Goal: Information Seeking & Learning: Learn about a topic

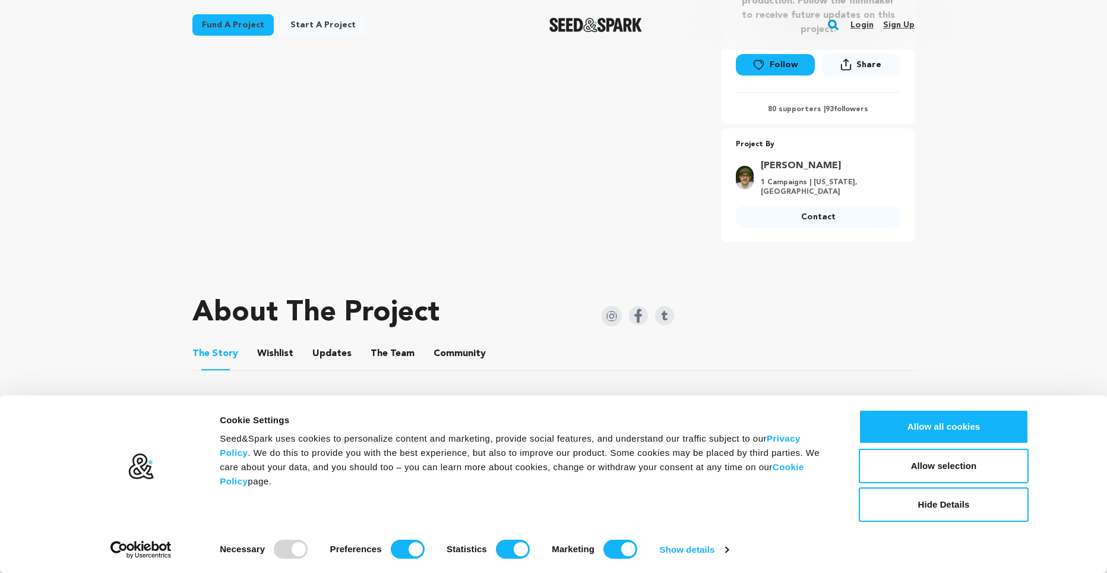
scroll to position [475, 0]
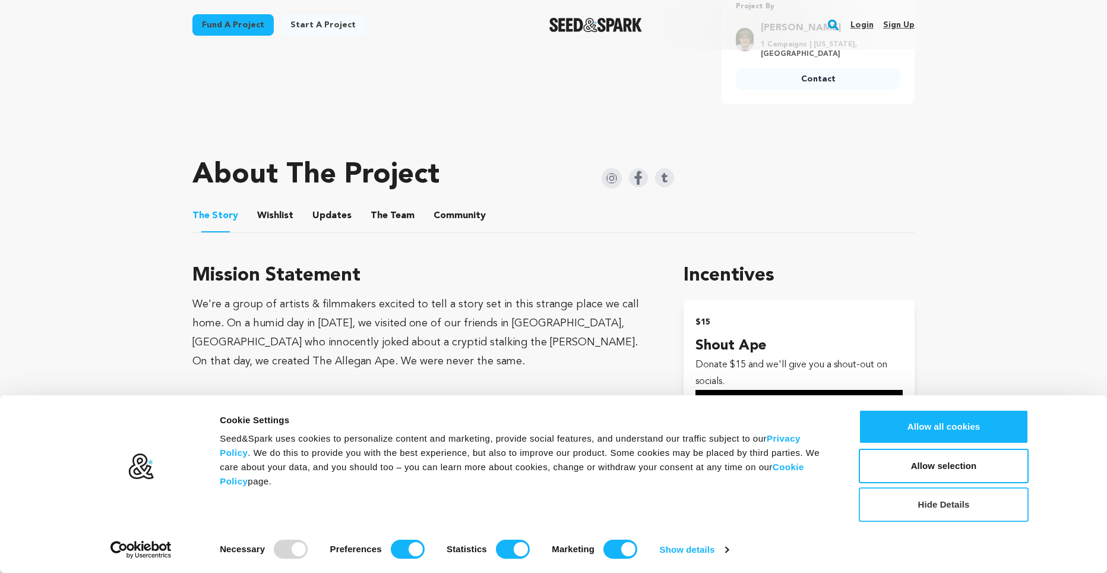
click at [947, 505] on button "Hide Details" at bounding box center [944, 504] width 170 height 34
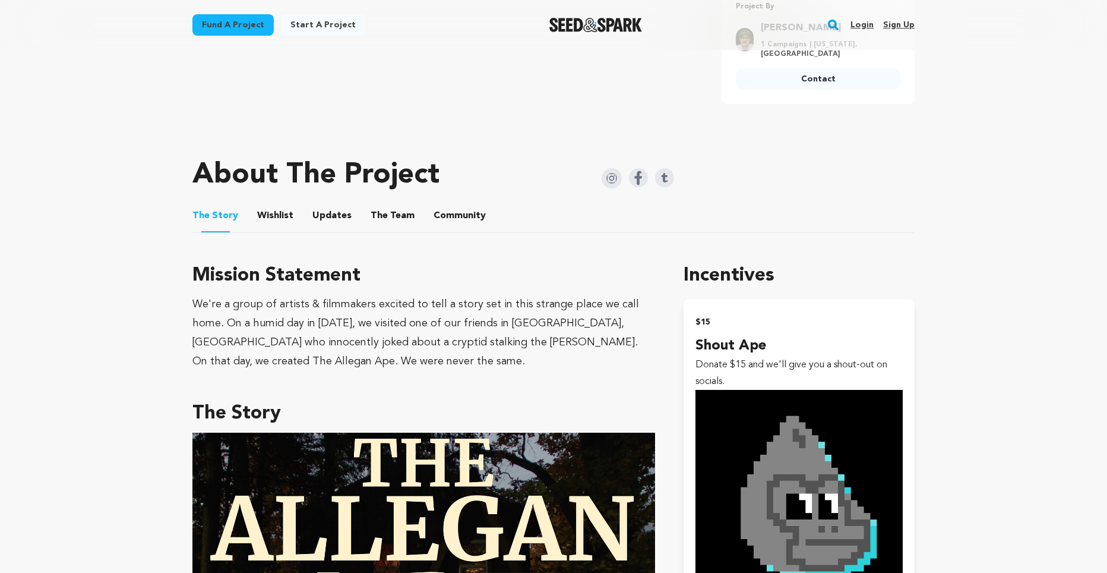
click at [271, 211] on button "Wishlist" at bounding box center [275, 218] width 29 height 29
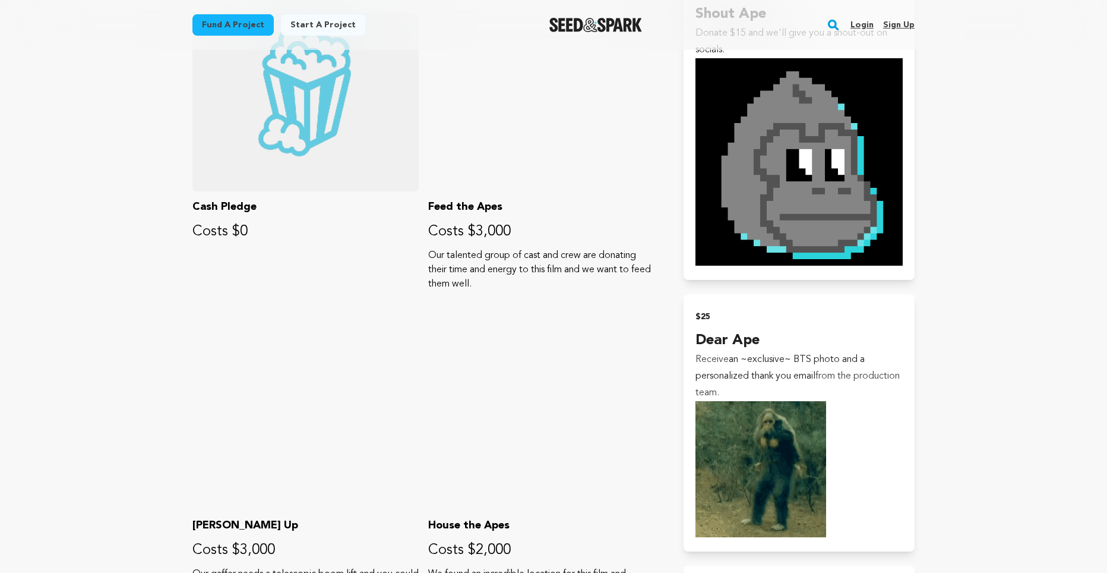
scroll to position [535, 0]
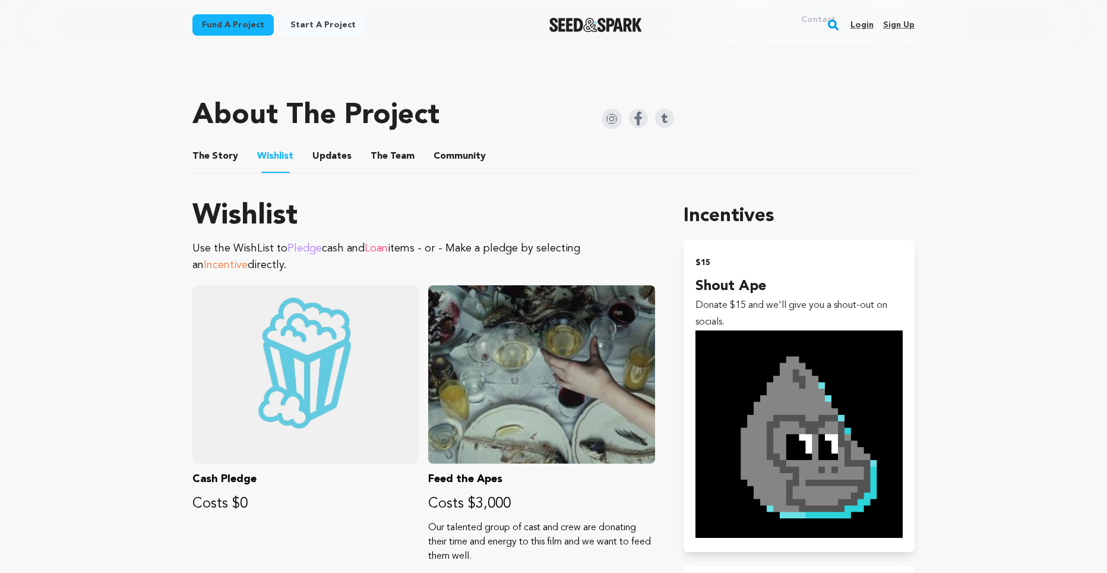
click at [318, 161] on button "Updates" at bounding box center [332, 158] width 29 height 29
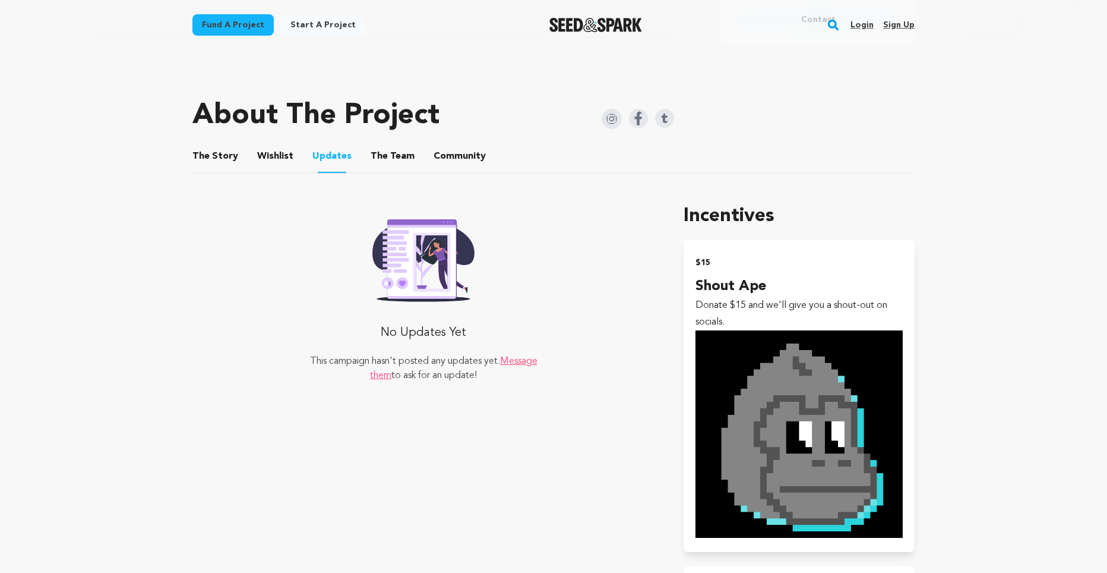
click at [379, 157] on button "The Team" at bounding box center [392, 158] width 29 height 29
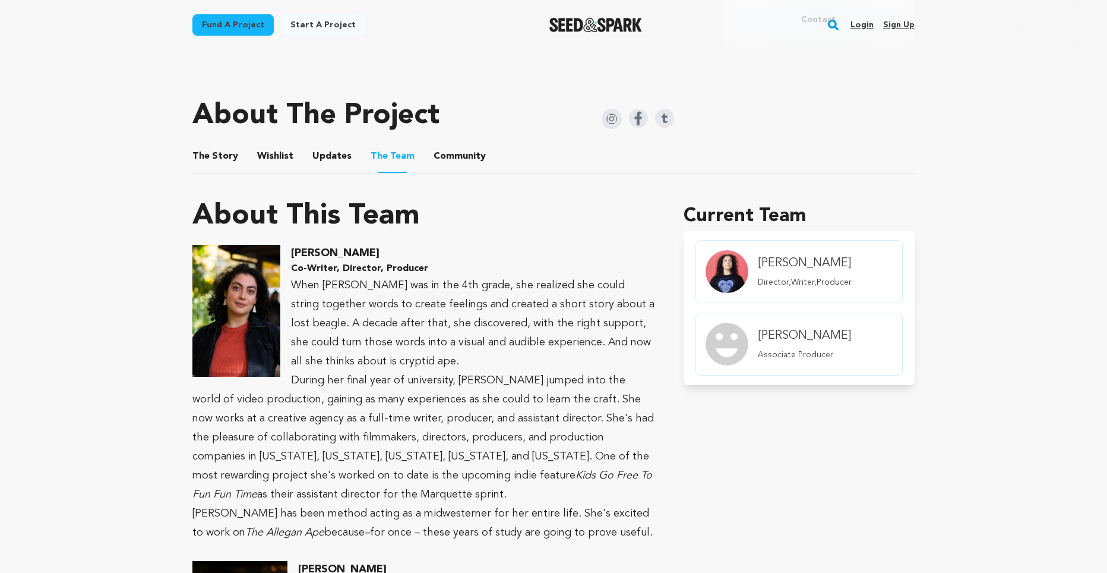
click at [445, 159] on button "Community" at bounding box center [459, 158] width 29 height 29
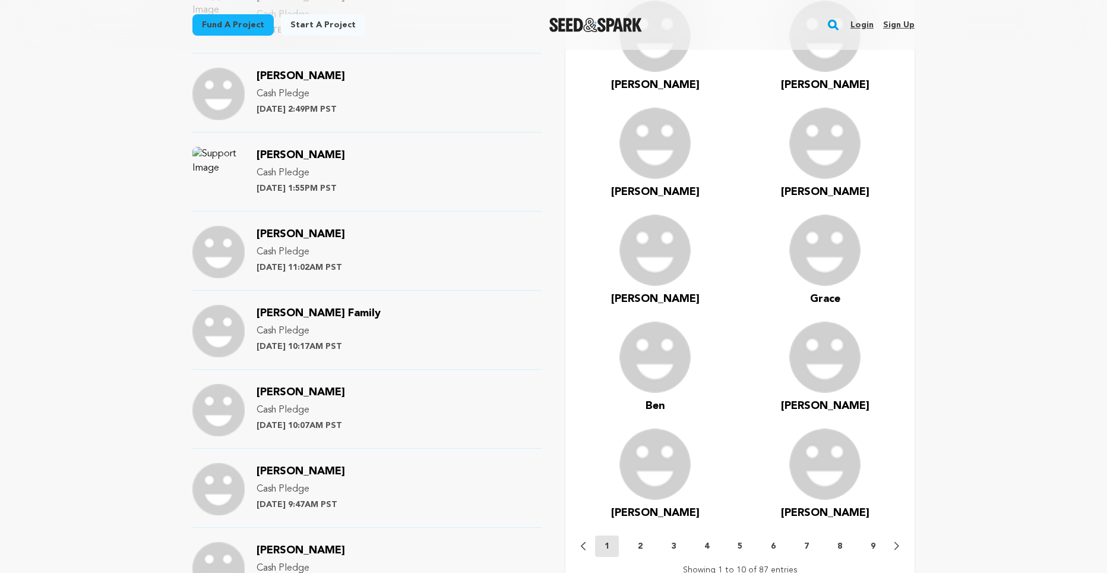
scroll to position [1129, 0]
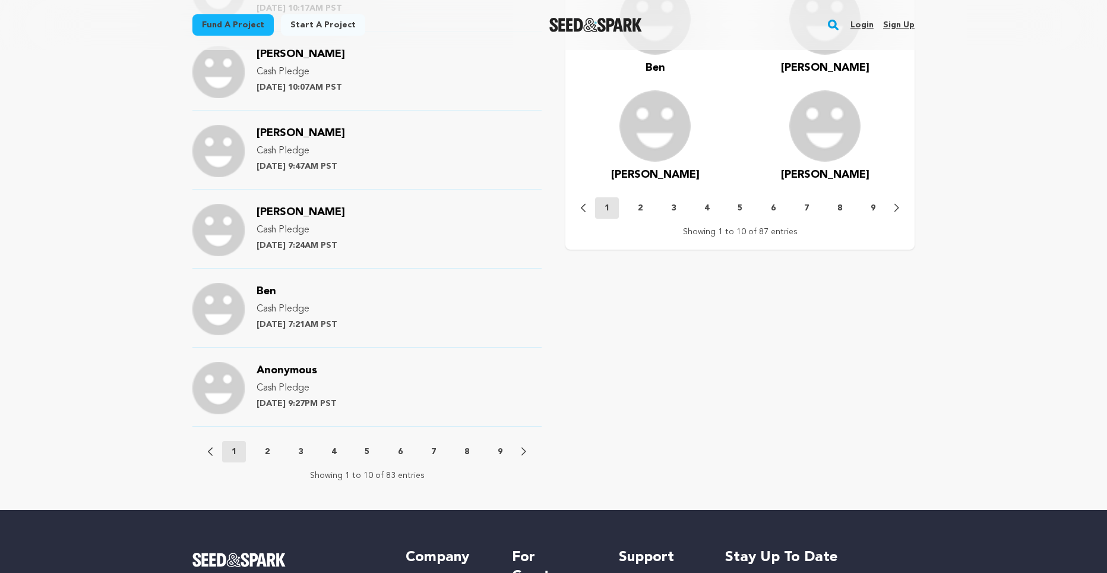
click at [267, 447] on p "2" at bounding box center [267, 451] width 5 height 12
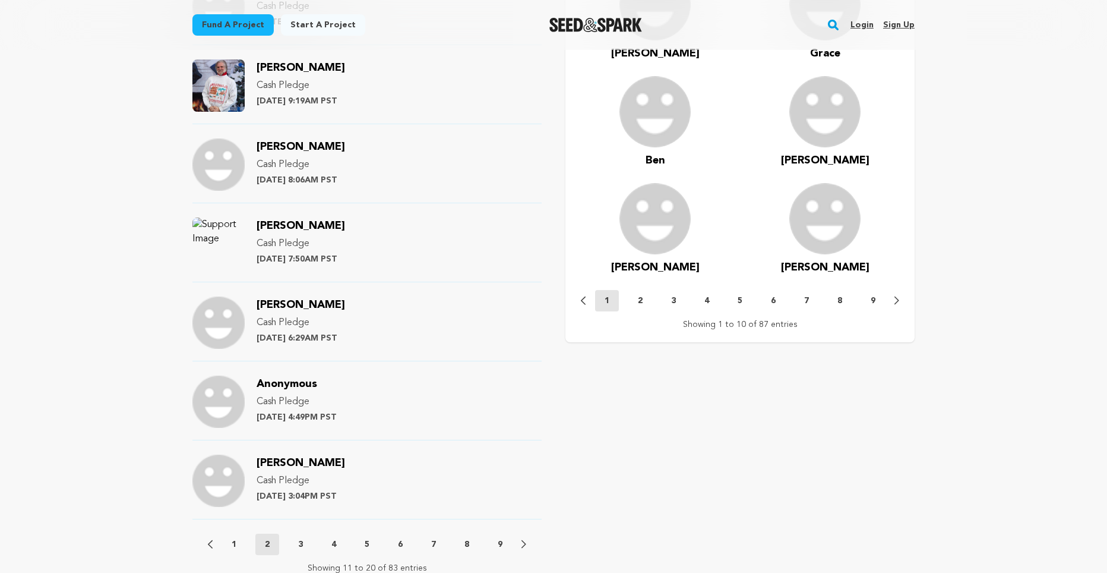
scroll to position [1188, 0]
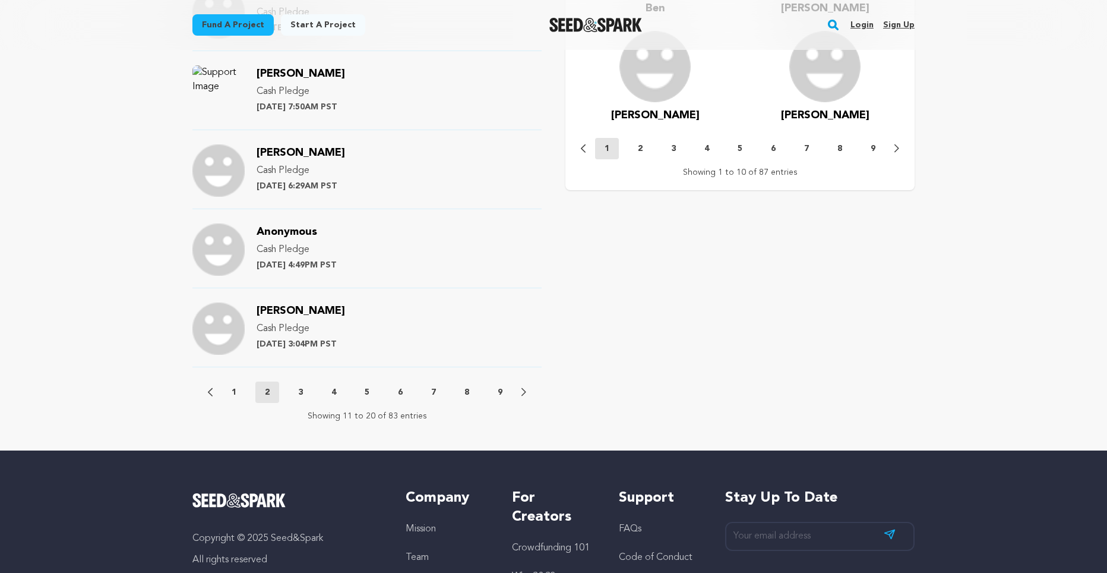
click at [281, 388] on div "Previous 1 2 3 4 5 6 7 8 9 Next" at bounding box center [367, 391] width 318 height 21
click at [299, 389] on p "3" at bounding box center [300, 392] width 5 height 12
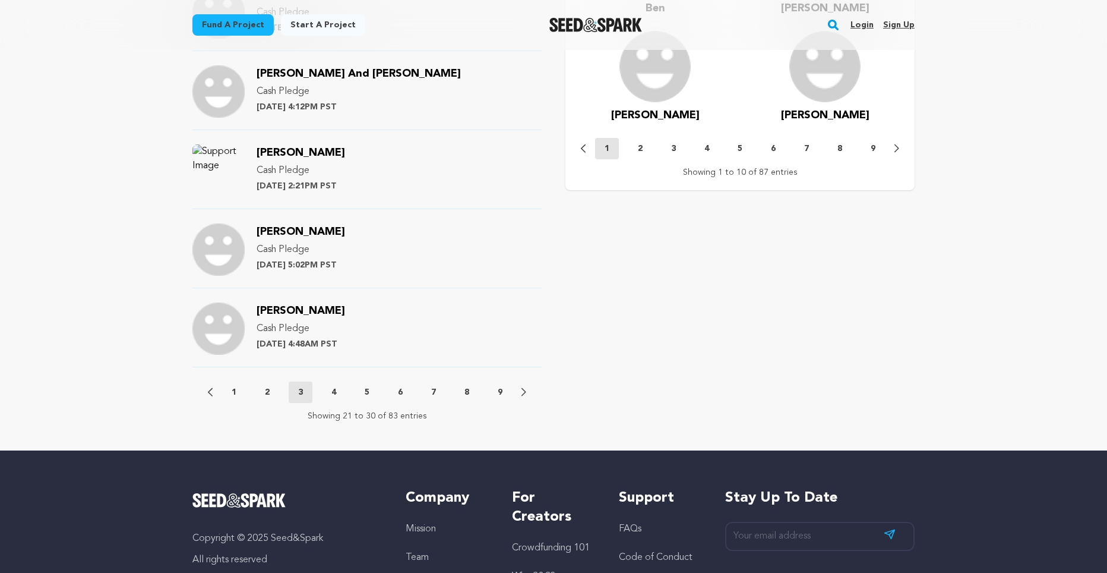
click at [339, 392] on button "4" at bounding box center [334, 392] width 24 height 12
click at [366, 395] on p "5" at bounding box center [367, 392] width 5 height 12
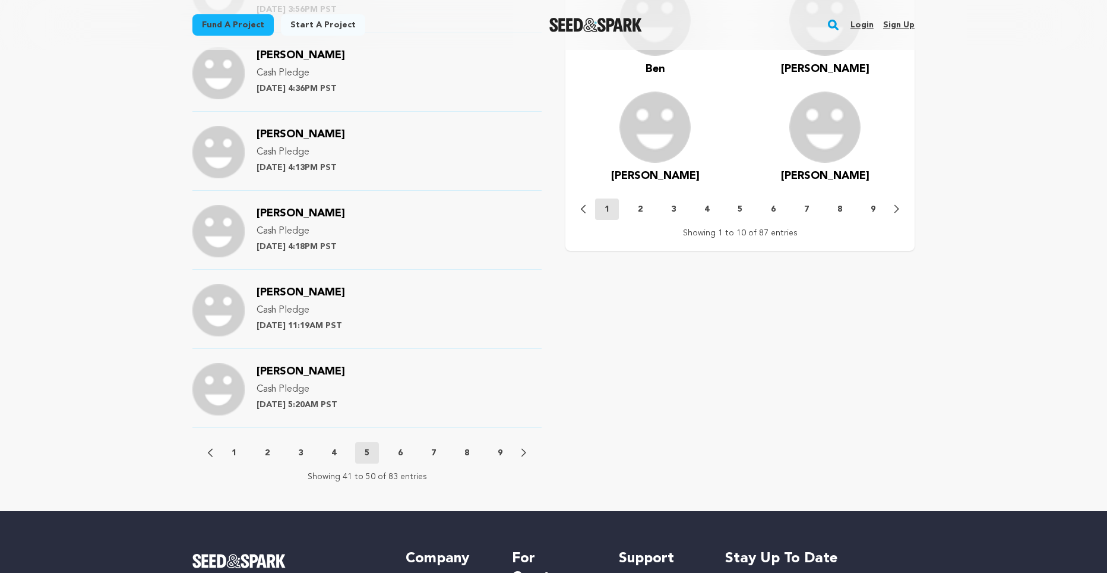
scroll to position [1129, 0]
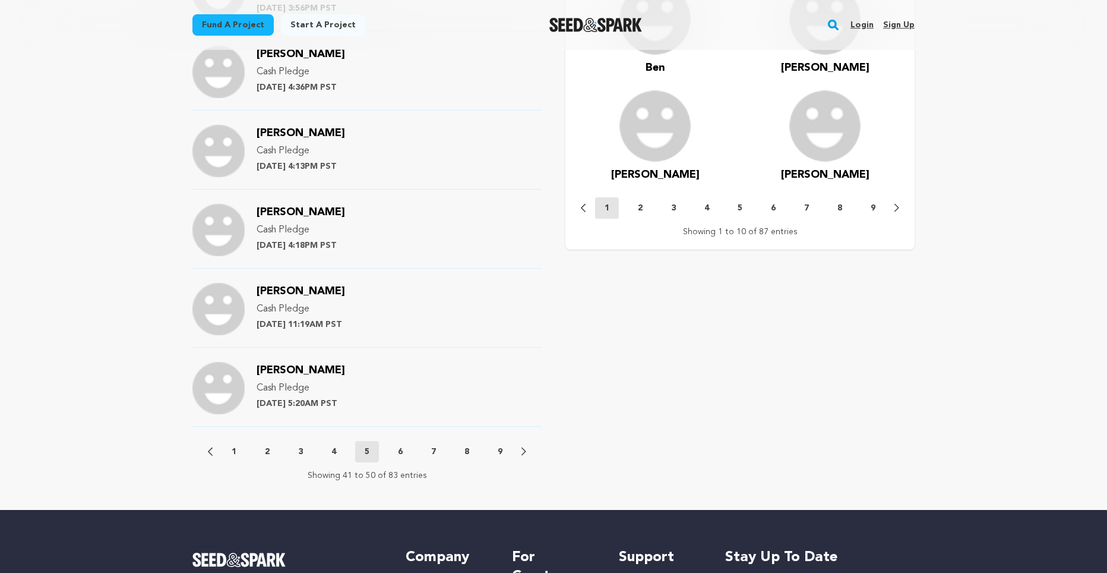
click at [397, 457] on button "6" at bounding box center [400, 451] width 24 height 12
click at [448, 455] on div "Previous 1 2 3 4 5 6 7 8 9 Next" at bounding box center [367, 451] width 318 height 21
click at [443, 452] on button "7" at bounding box center [434, 451] width 24 height 12
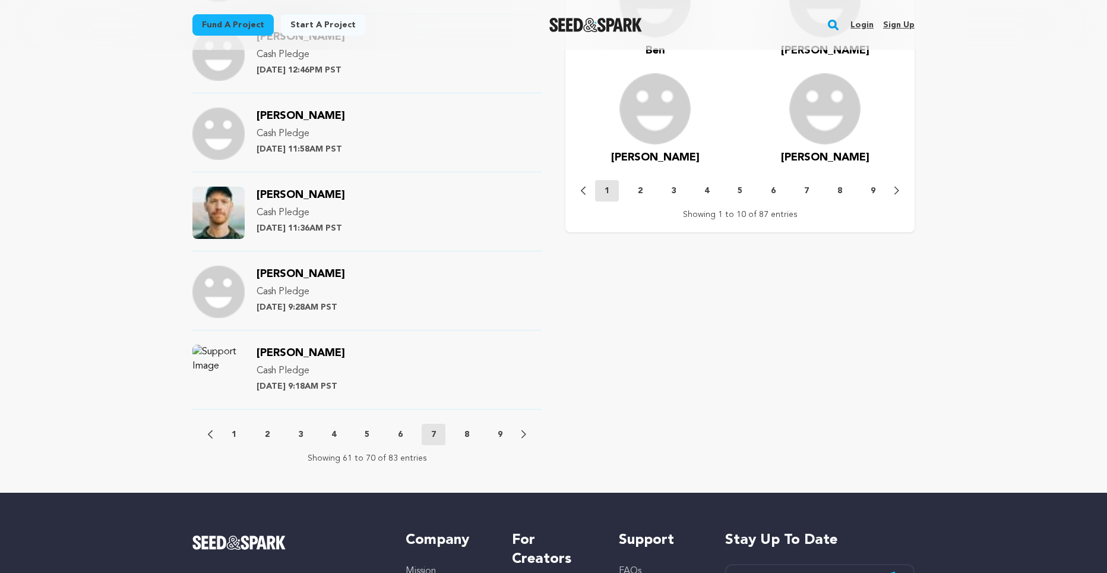
scroll to position [1188, 0]
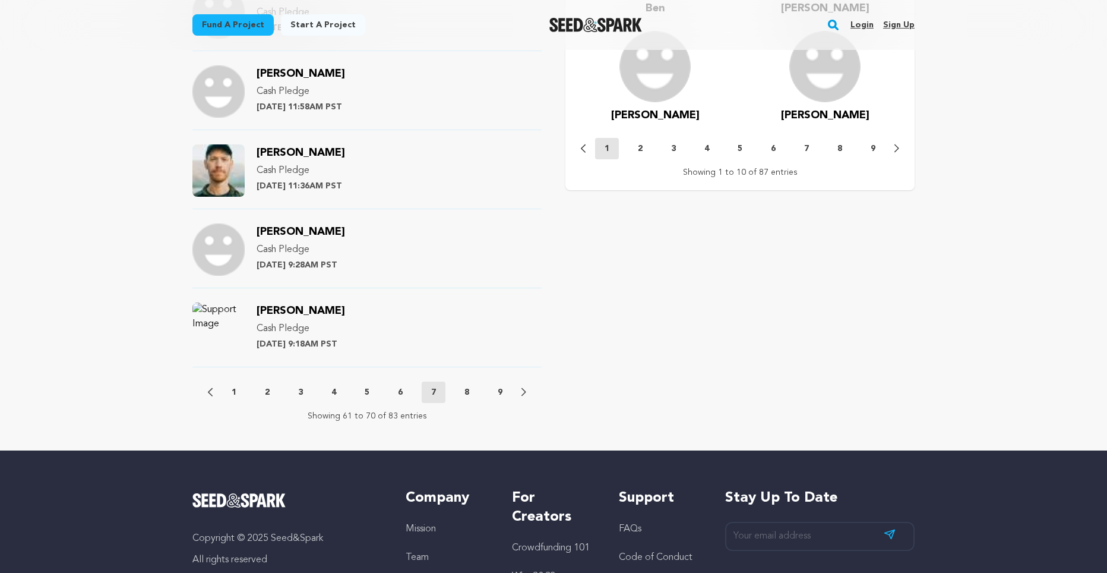
click at [473, 397] on button "8" at bounding box center [467, 392] width 24 height 12
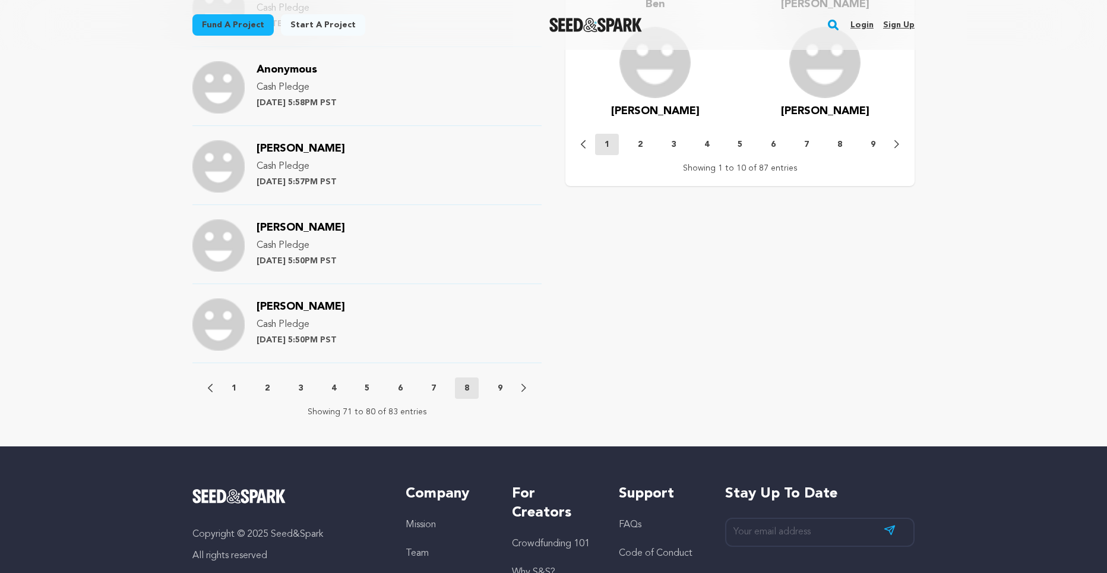
click at [500, 385] on p "9" at bounding box center [500, 388] width 5 height 12
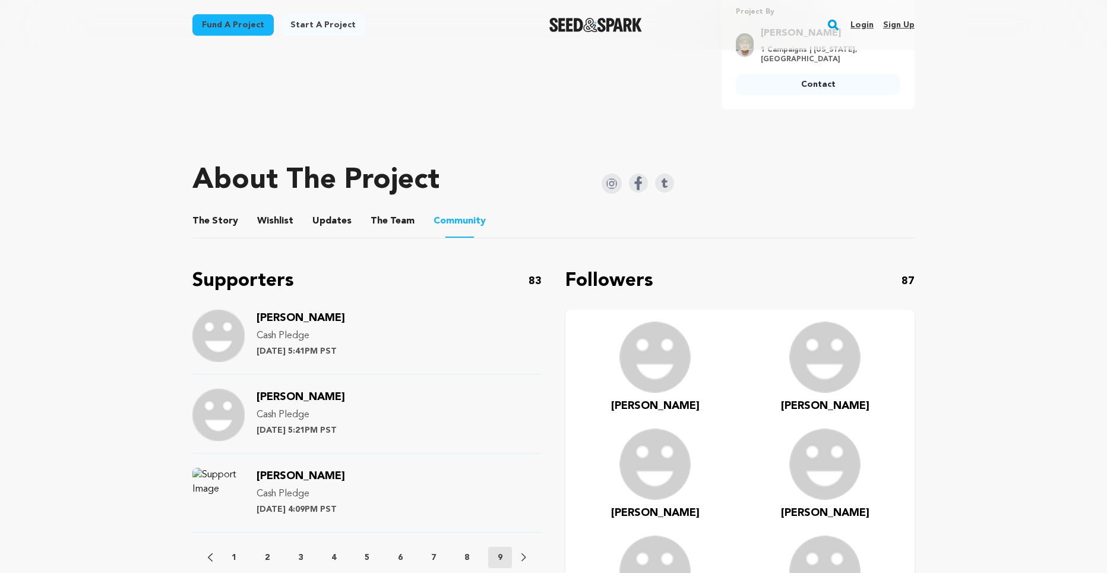
scroll to position [758, 0]
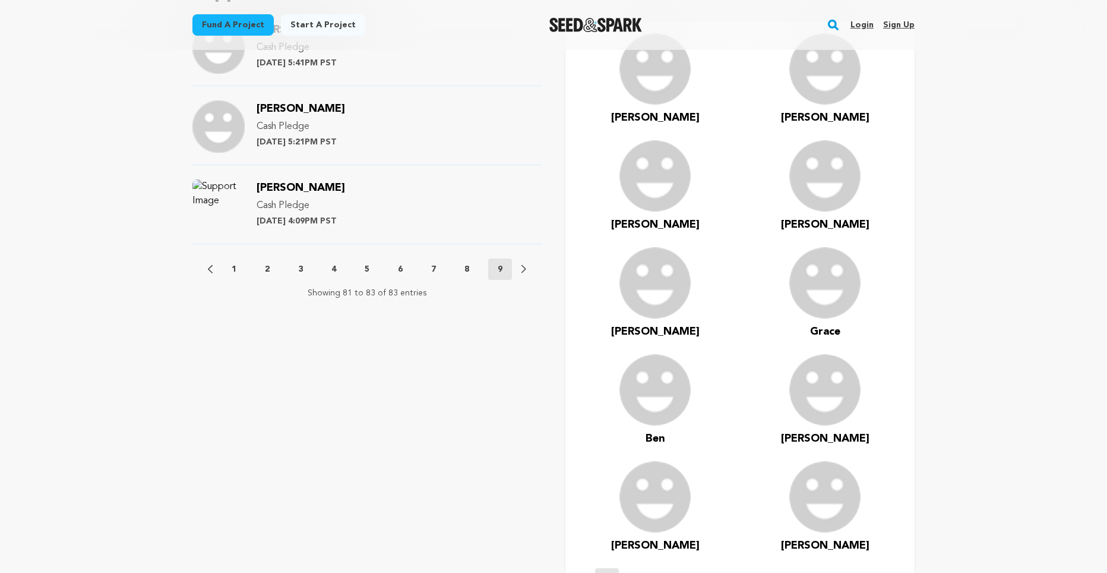
click at [240, 267] on button "1" at bounding box center [234, 269] width 24 height 12
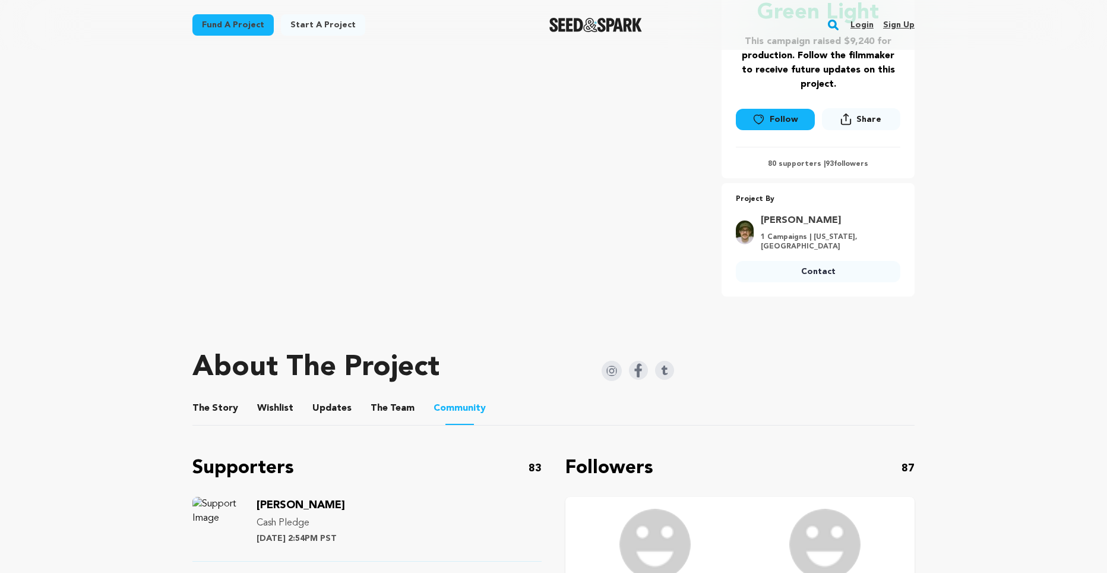
scroll to position [0, 0]
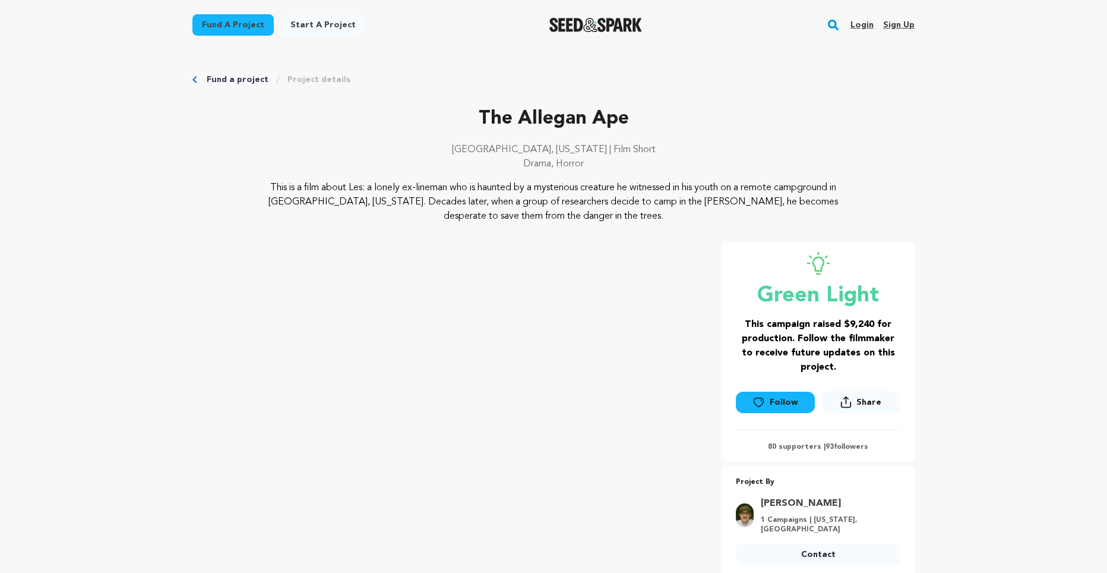
scroll to position [535, 0]
